Goal: Task Accomplishment & Management: Complete application form

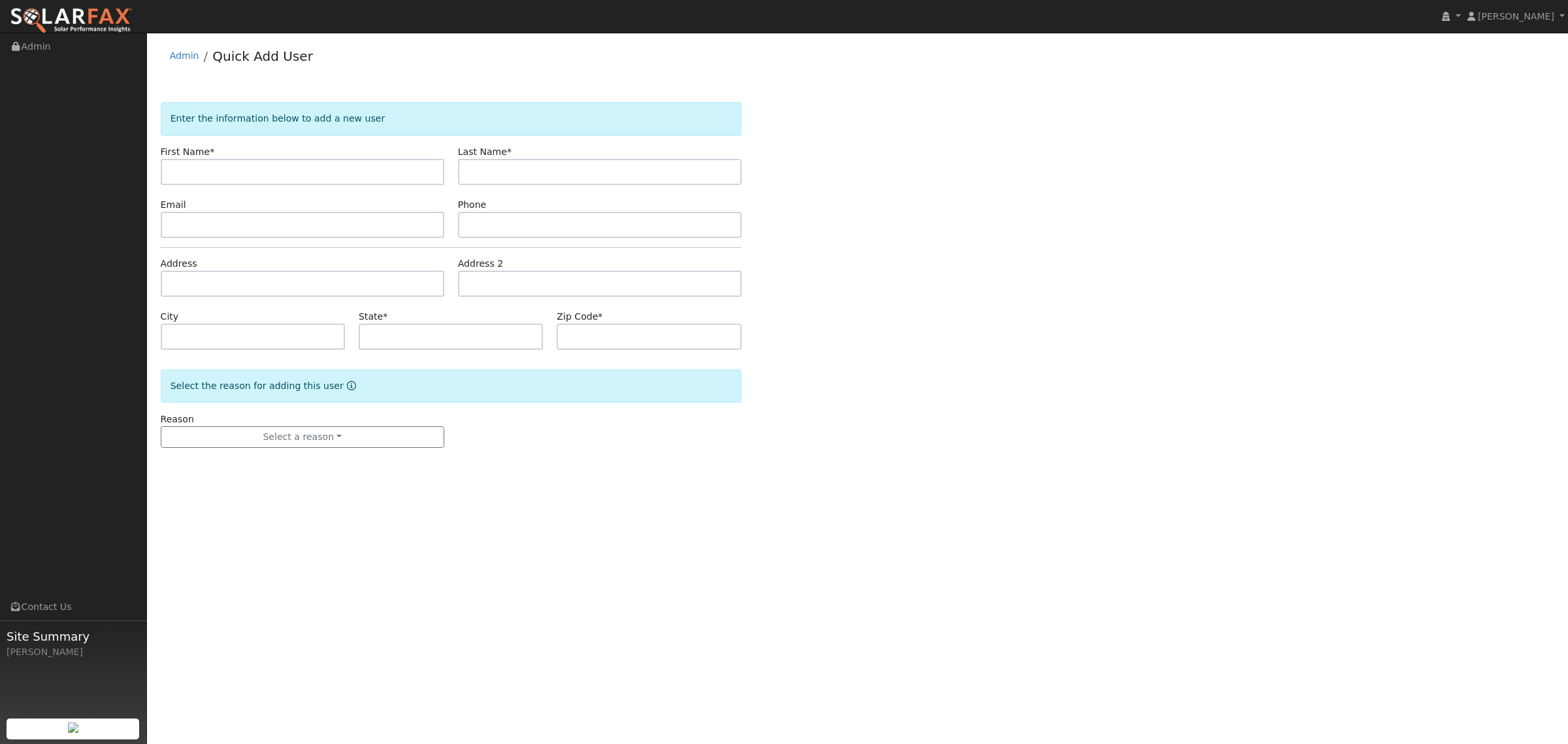
click at [240, 165] on input "text" at bounding box center [303, 172] width 284 height 26
type input "[PERSON_NAME]"
type input "De [PERSON_NAME]"
click at [288, 232] on input "text" at bounding box center [303, 225] width 284 height 26
click at [272, 279] on input "text" at bounding box center [303, 284] width 284 height 26
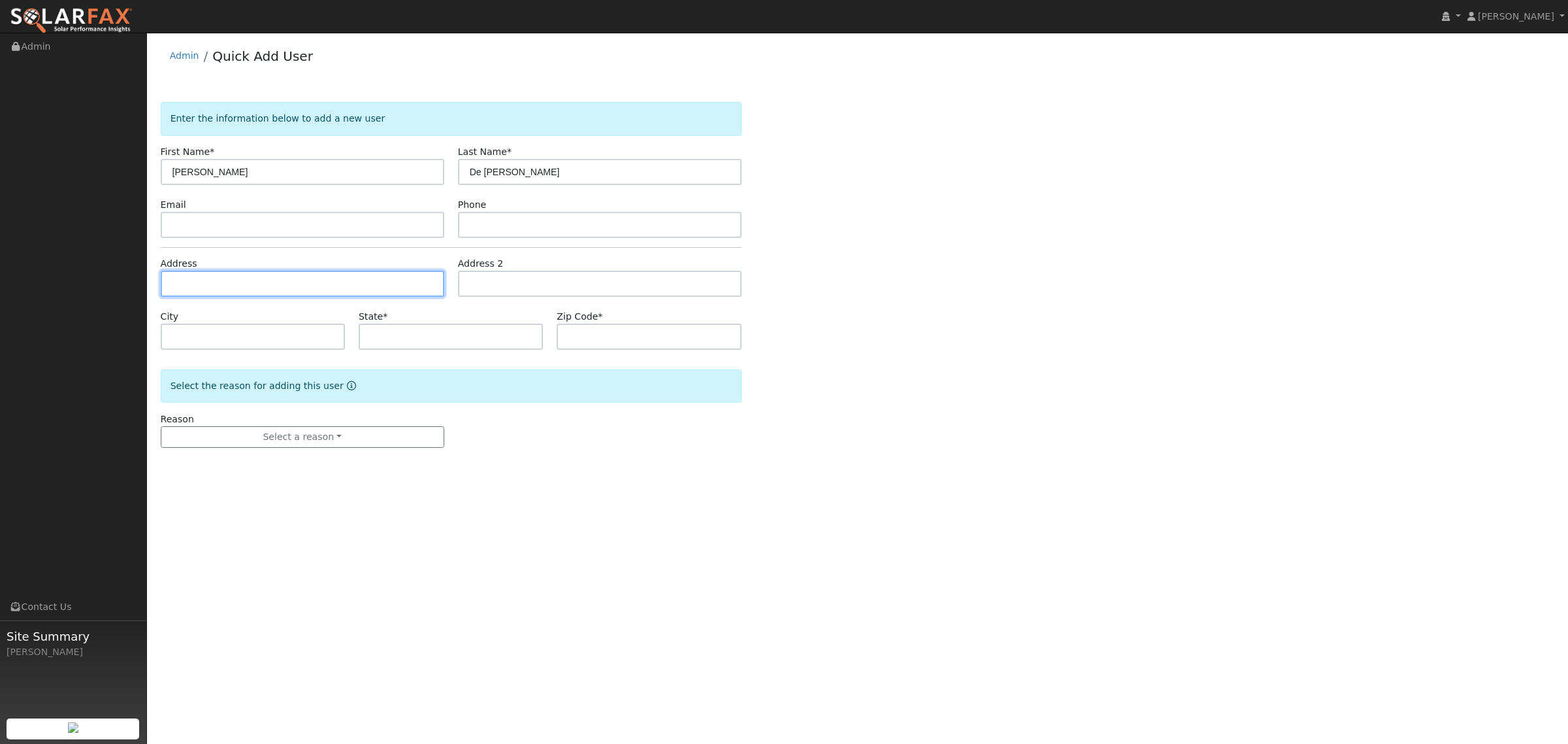
paste input "[STREET_ADDRESS]"
type input "[STREET_ADDRESS]"
type input "Baywood-[GEOGRAPHIC_DATA]"
type input "CA"
type input "93402"
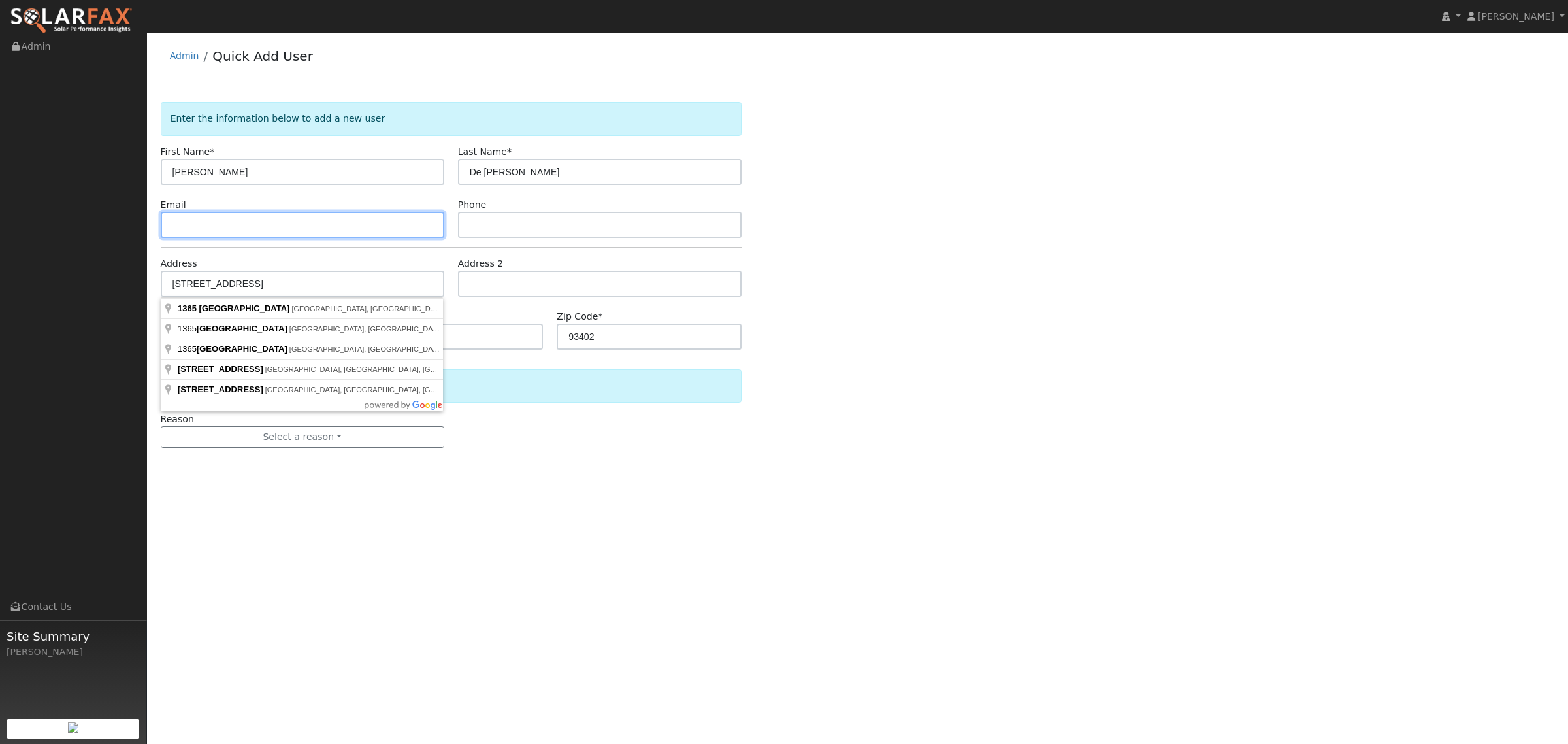
click at [222, 224] on input "text" at bounding box center [303, 225] width 284 height 26
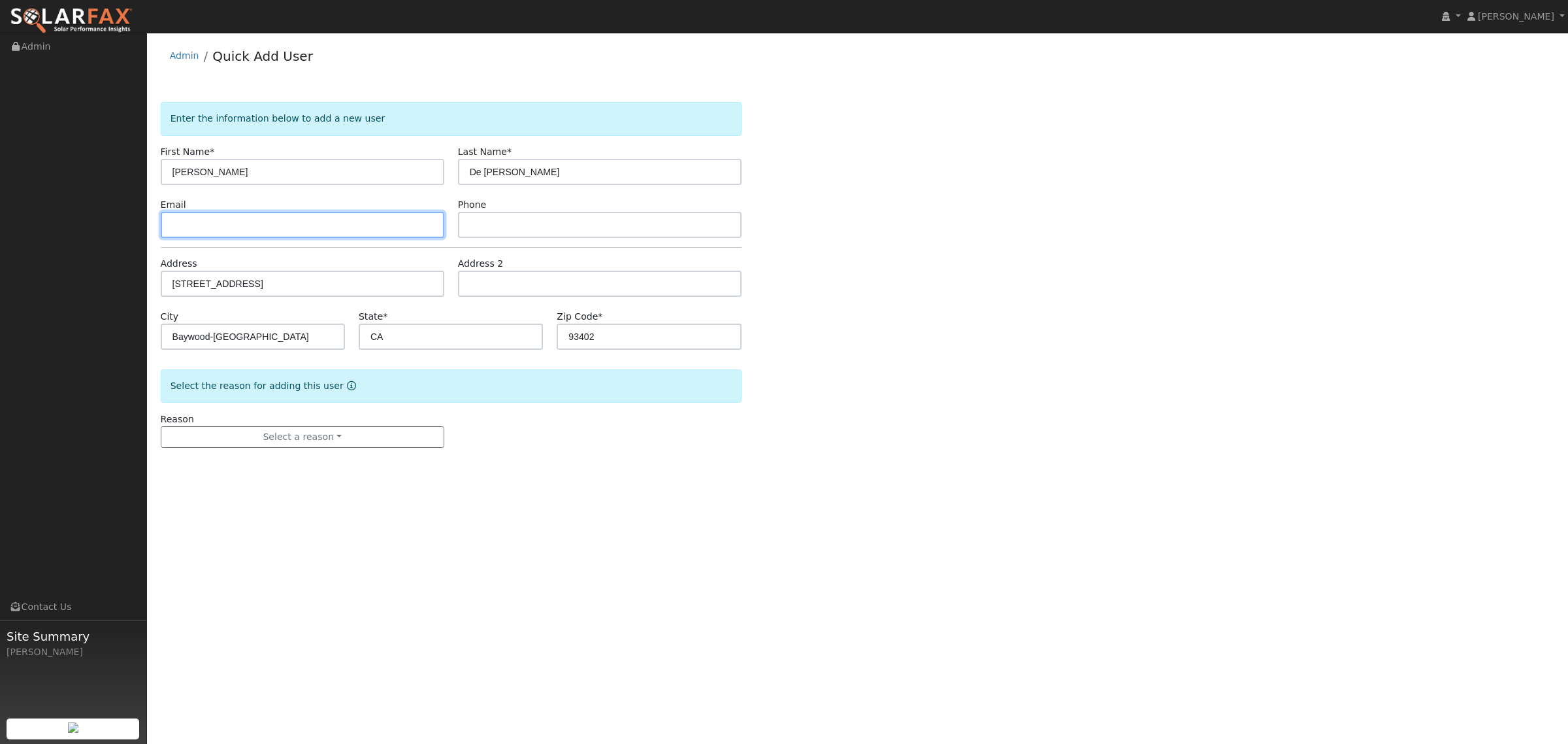
paste input "[EMAIL_ADDRESS][DOMAIN_NAME]"
type input "[EMAIL_ADDRESS][DOMAIN_NAME]"
click at [513, 236] on input "text" at bounding box center [599, 225] width 284 height 26
paste input "[PHONE_NUMBER]"
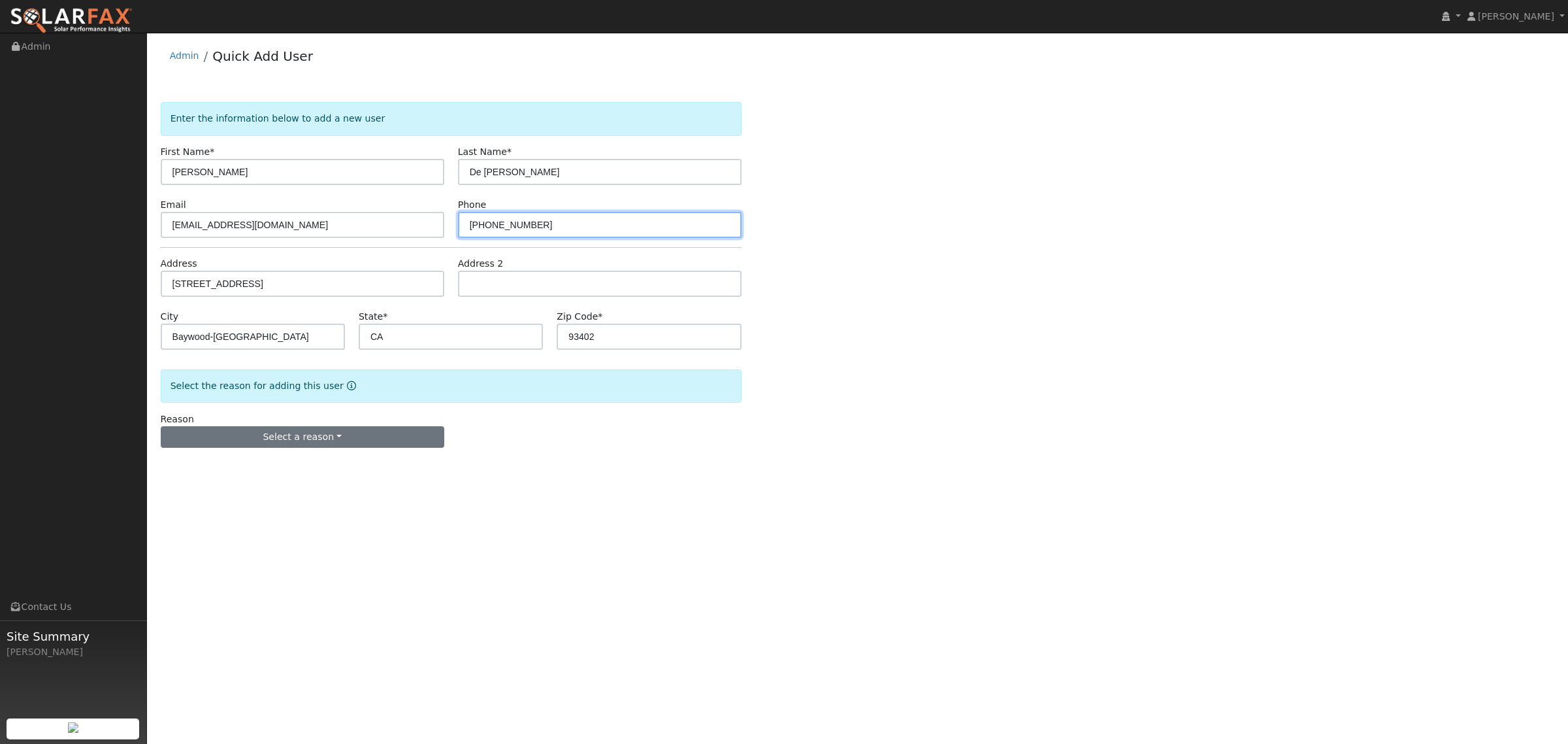
type input "[PHONE_NUMBER]"
click at [302, 445] on button "Select a reason" at bounding box center [303, 437] width 284 height 22
click at [215, 484] on link "New customer adding solar" at bounding box center [233, 483] width 144 height 18
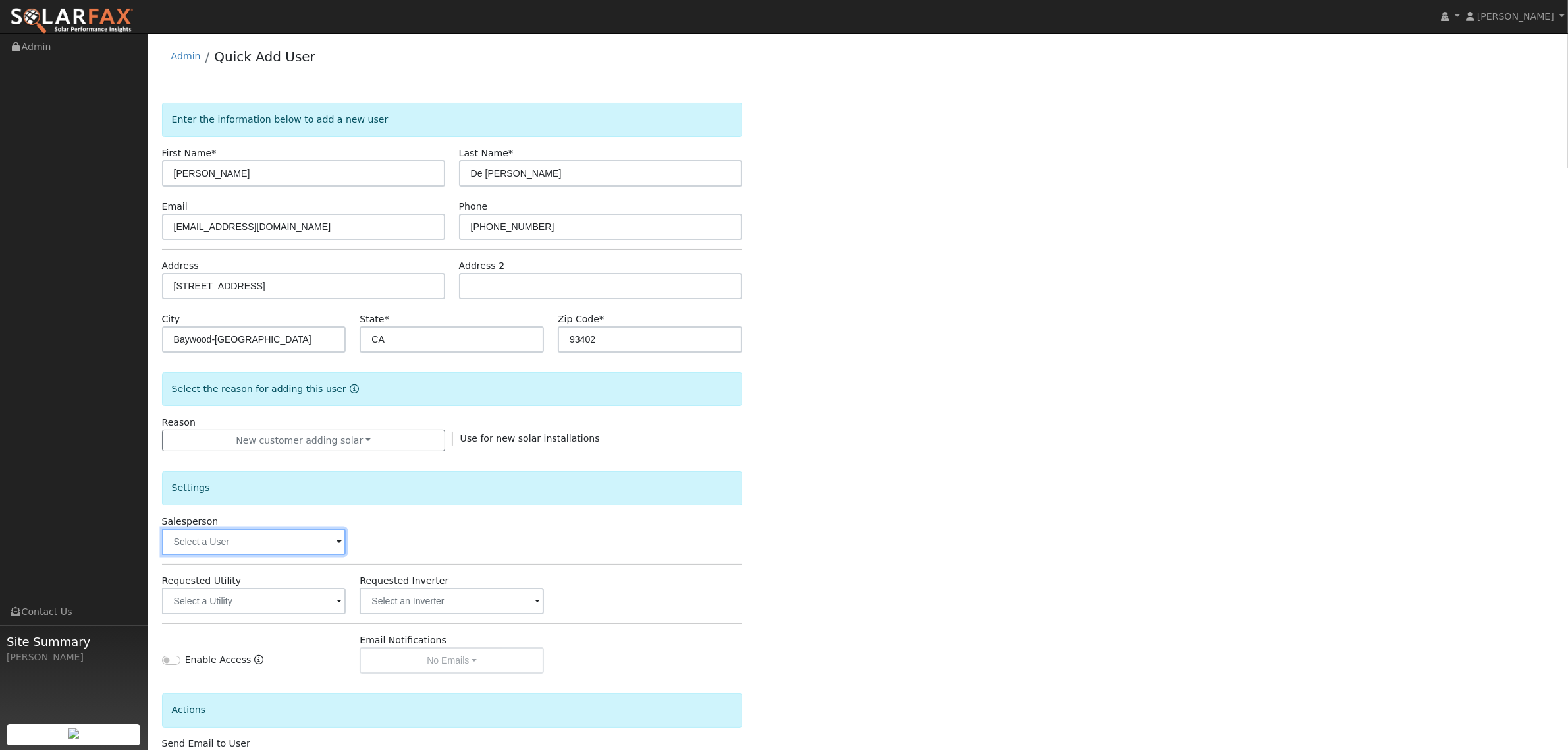
click at [290, 537] on input "text" at bounding box center [254, 541] width 184 height 27
click at [339, 545] on span at bounding box center [339, 542] width 5 height 15
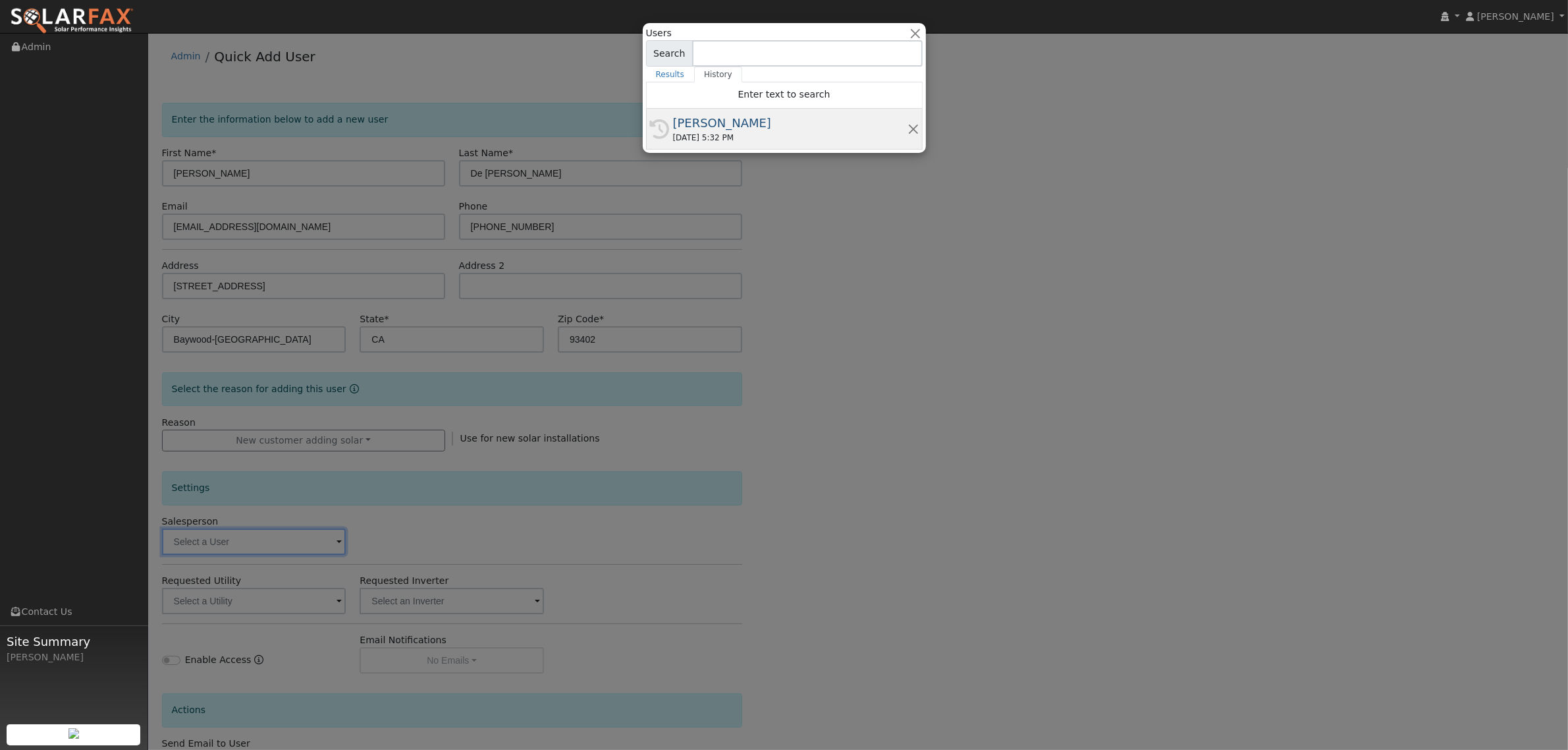
click at [744, 127] on div "[PERSON_NAME]" at bounding box center [790, 122] width 234 height 17
type input "[PERSON_NAME]"
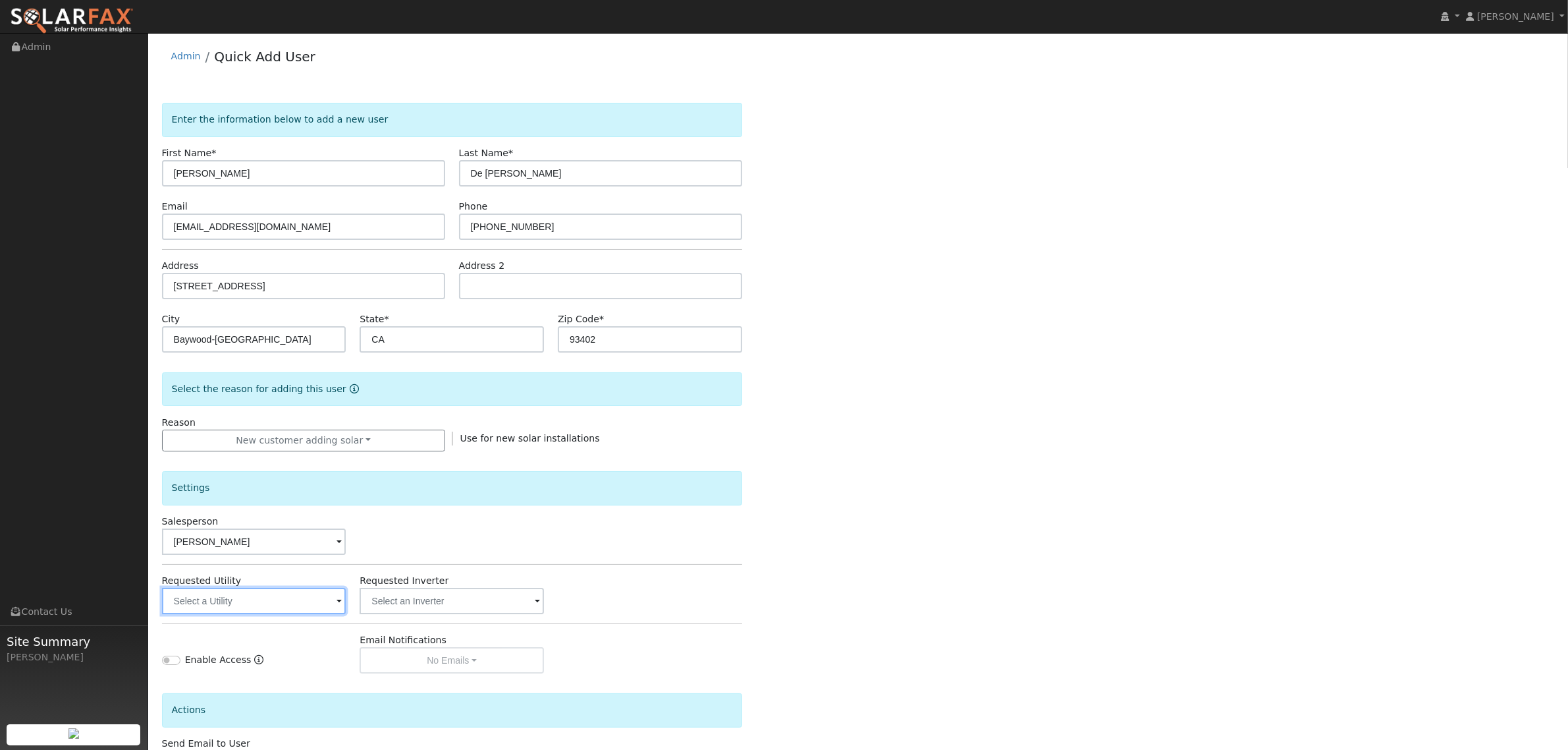
click at [290, 598] on input "text" at bounding box center [254, 601] width 184 height 27
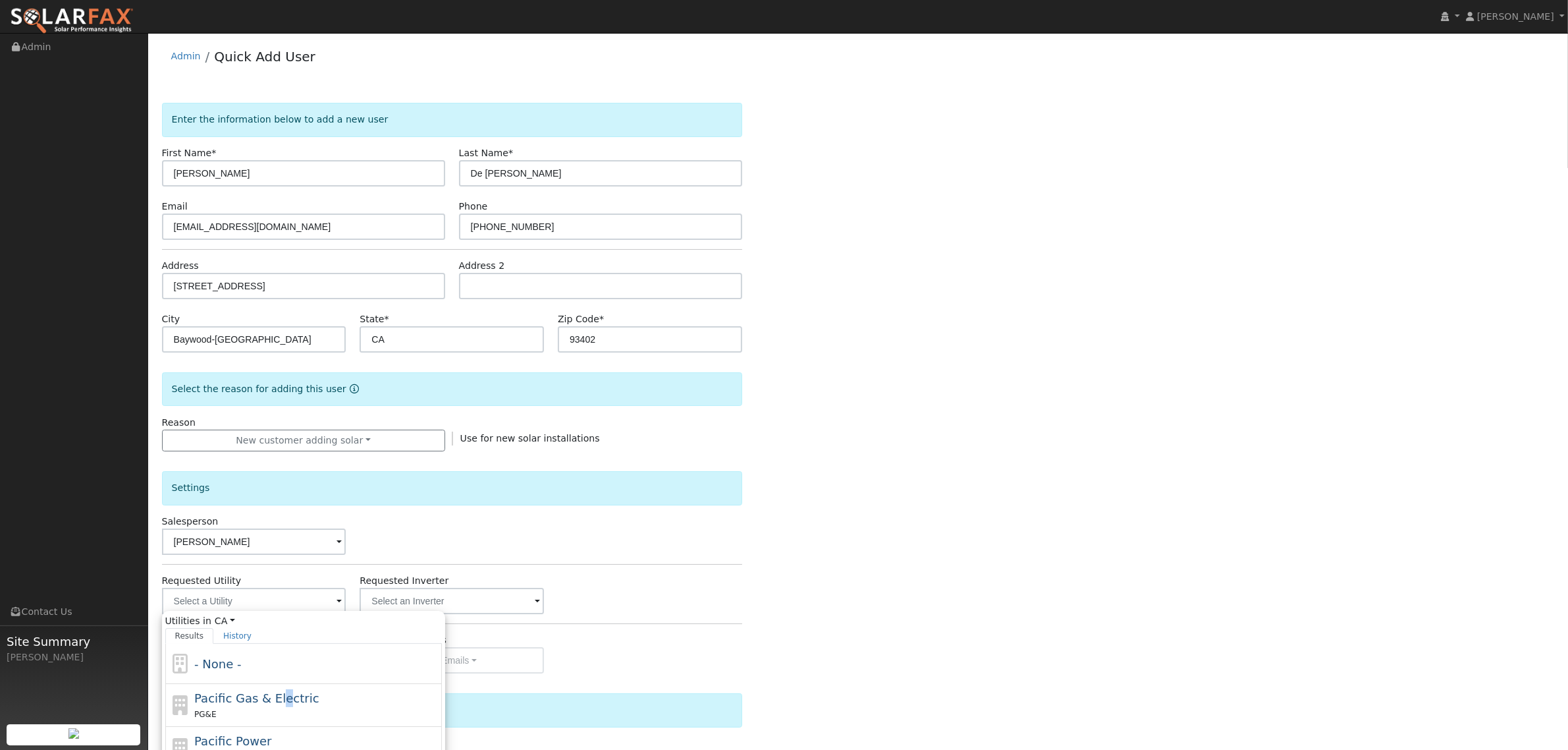
click at [278, 697] on span "Pacific Gas & Electric" at bounding box center [257, 698] width 125 height 14
type input "Pacific Gas & Electric"
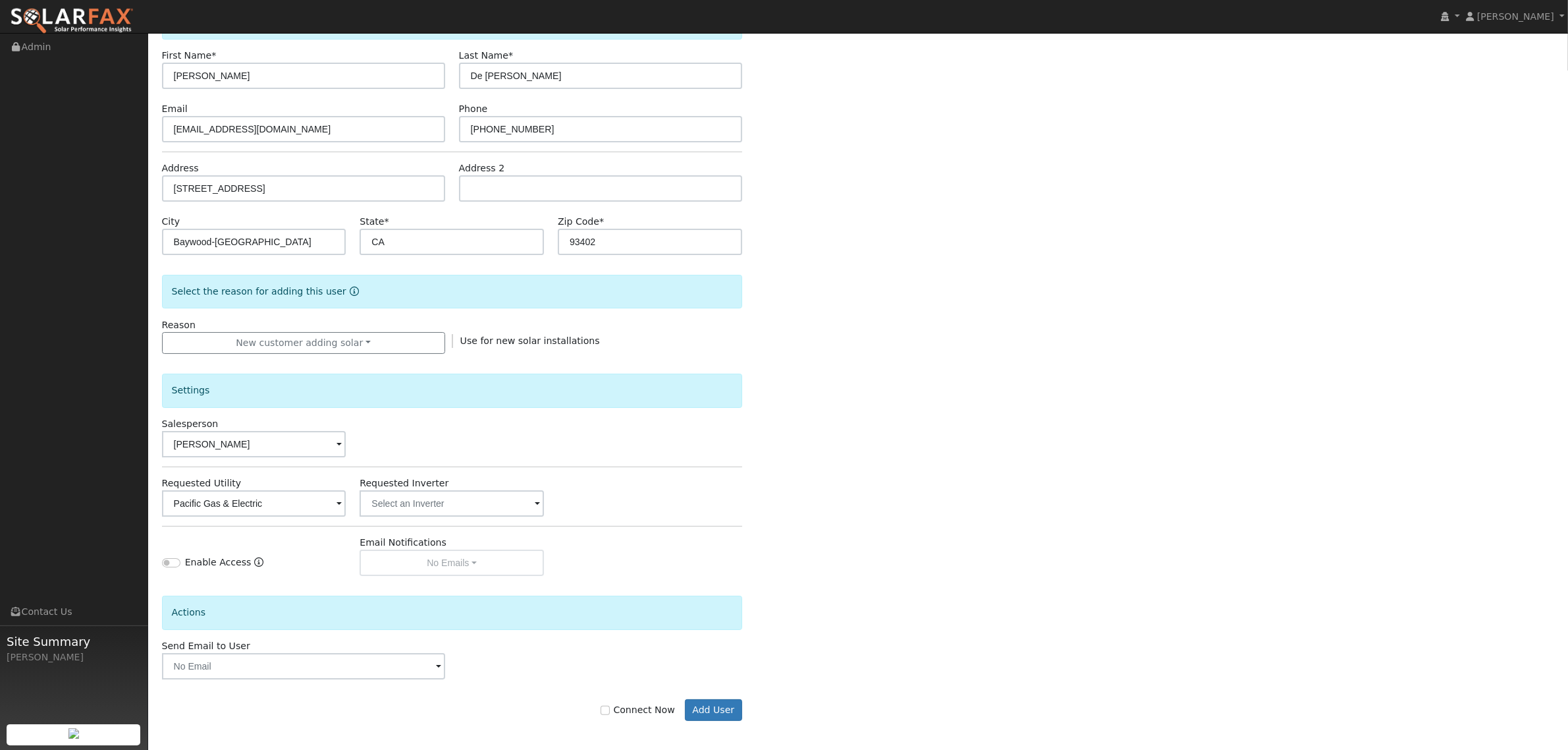
scroll to position [103, 0]
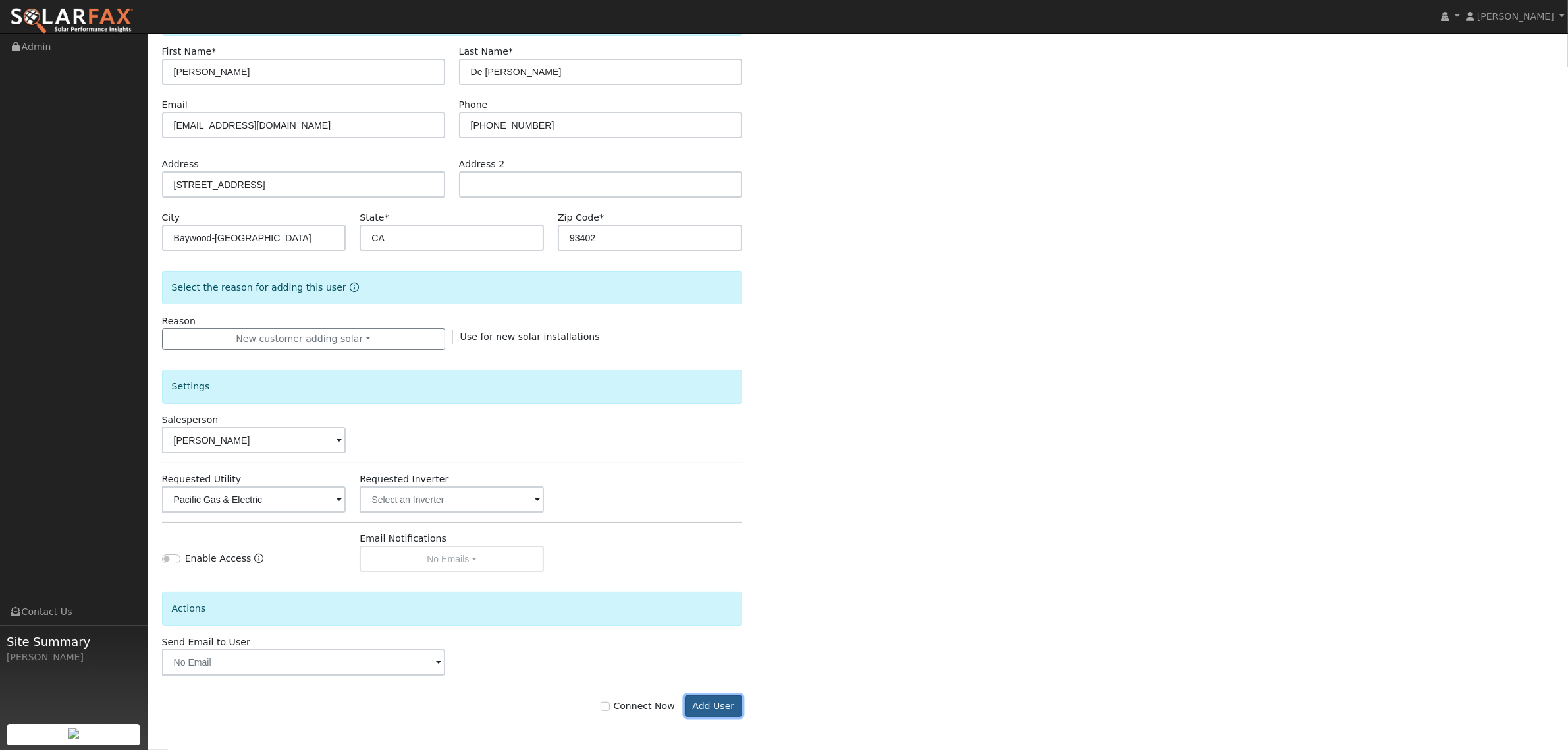
click at [720, 706] on button "Add User" at bounding box center [713, 706] width 57 height 22
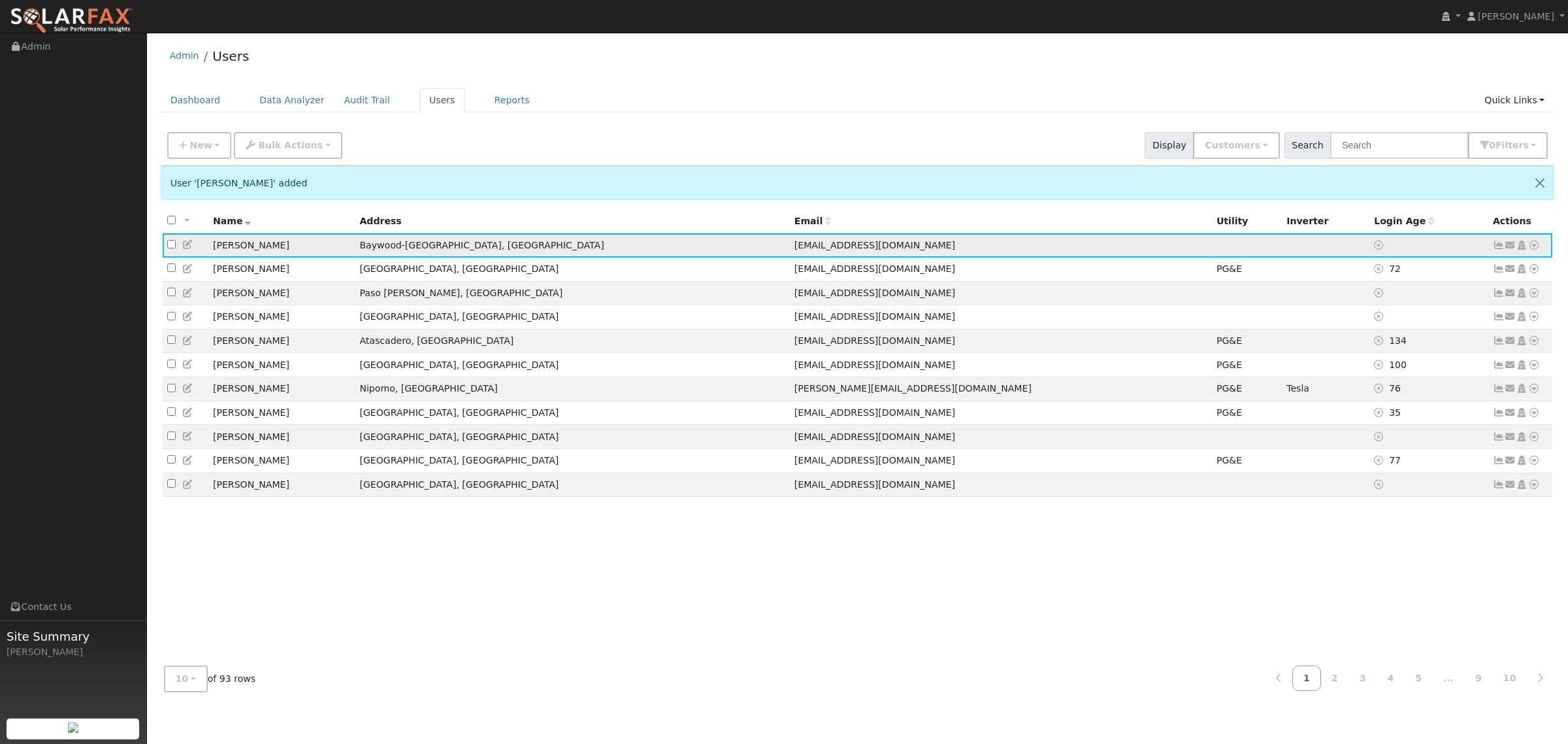
click at [1511, 247] on icon at bounding box center [1510, 245] width 12 height 9
click at [0, 0] on link "Open Access" at bounding box center [0, 0] width 0 height 0
